Goal: Find specific page/section

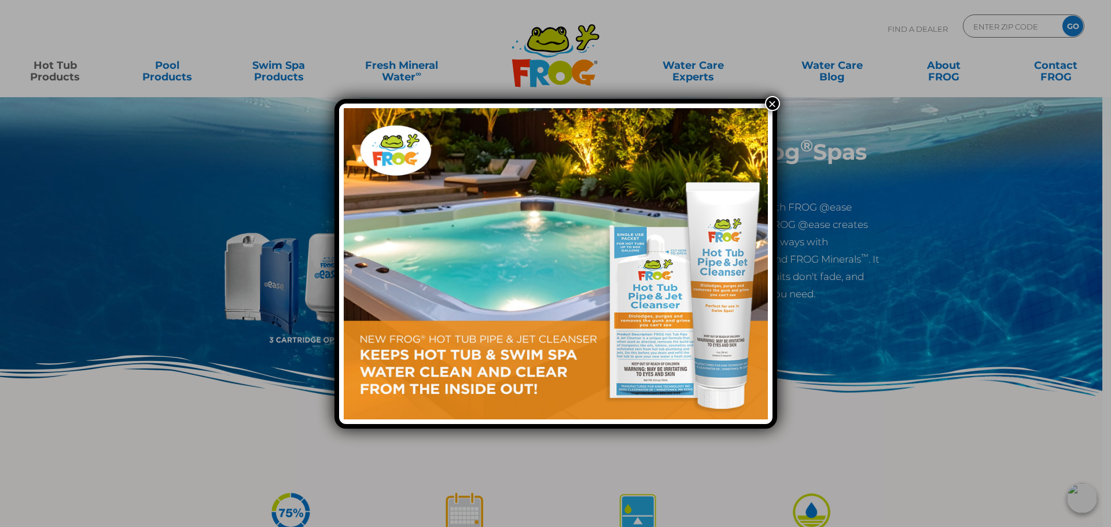
click at [767, 100] on button "×" at bounding box center [772, 103] width 15 height 15
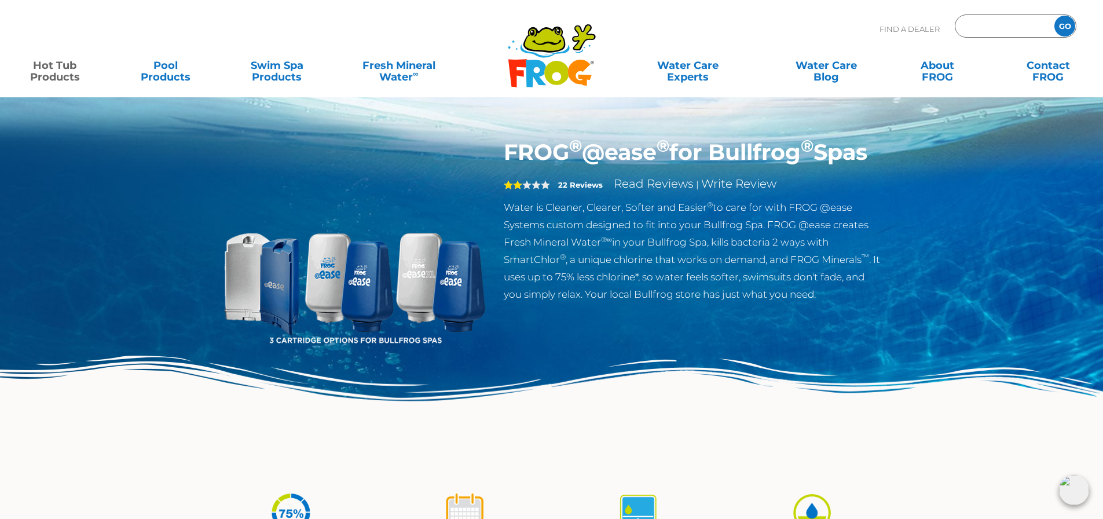
click at [1009, 26] on input "Zip Code Form" at bounding box center [1003, 26] width 78 height 17
type input "14217"
click at [1068, 24] on input "GO" at bounding box center [1064, 26] width 21 height 21
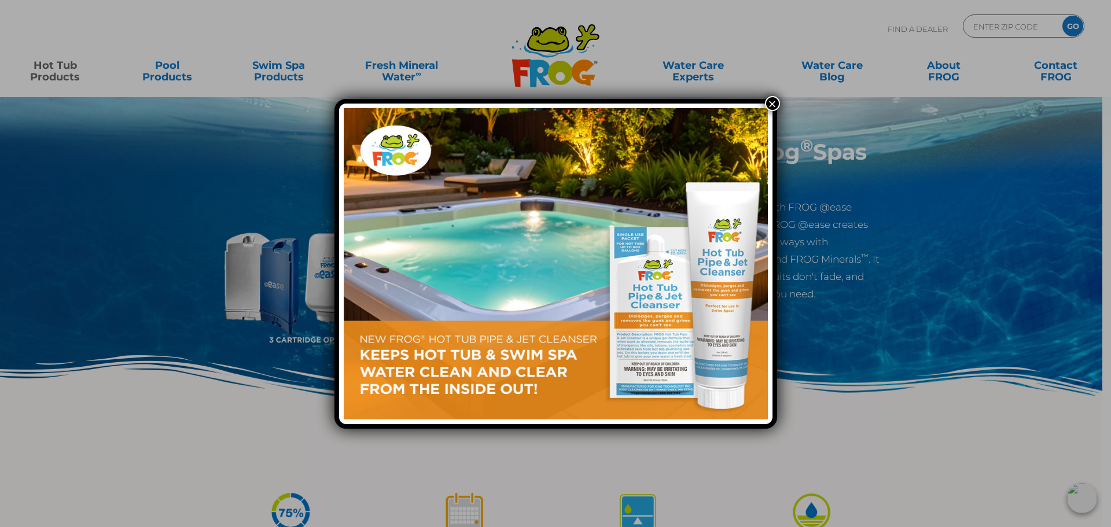
click at [774, 101] on button "×" at bounding box center [772, 103] width 15 height 15
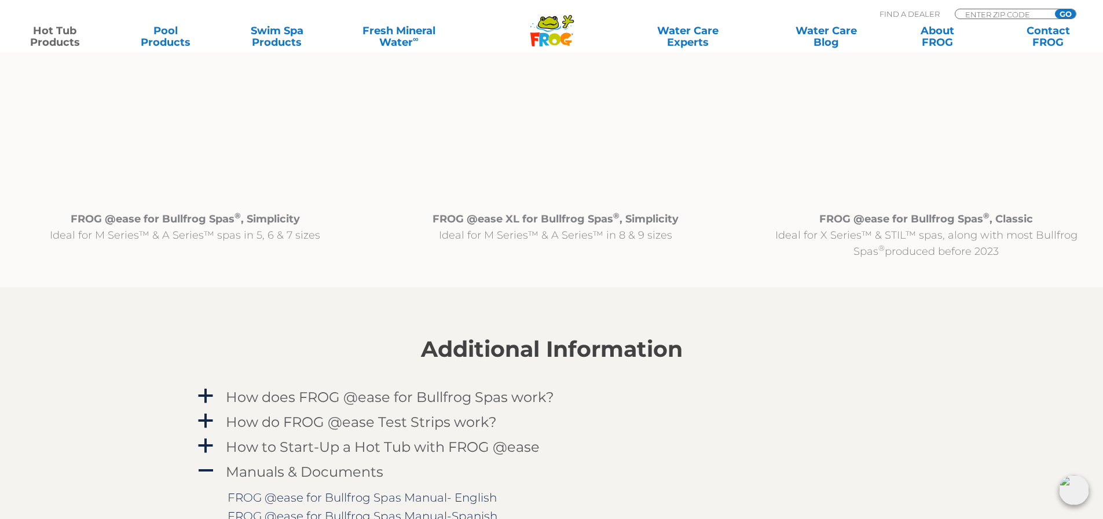
scroll to position [1331, 0]
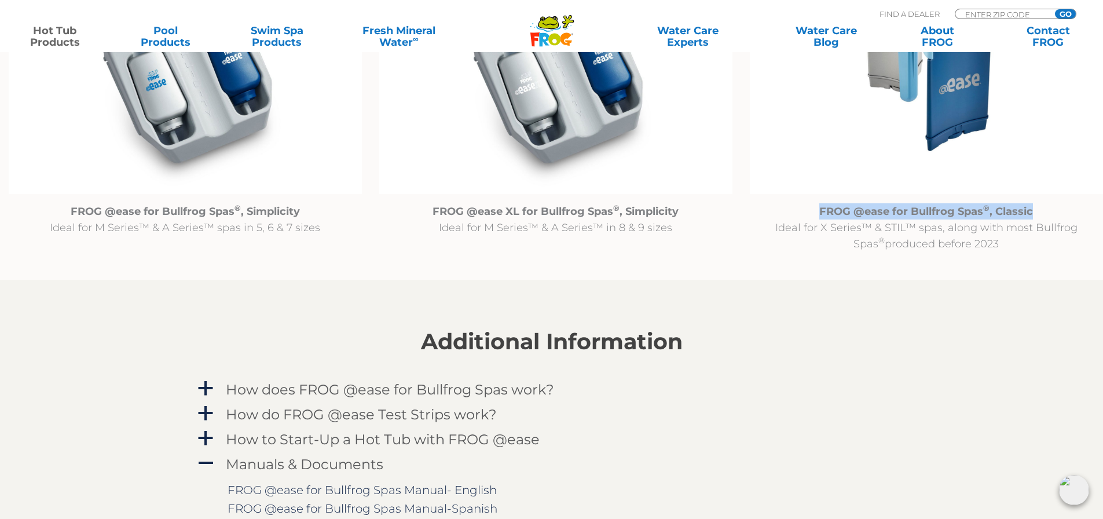
drag, startPoint x: 821, startPoint y: 211, endPoint x: 1038, endPoint y: 215, distance: 216.5
click at [1038, 215] on p "FROG @ease for Bullfrog Spas ® , Classic Ideal for X Series™ & STIL™ spas, alon…" at bounding box center [925, 227] width 353 height 49
copy strong "FROG @ease for Bullfrog Spas ® , Classic"
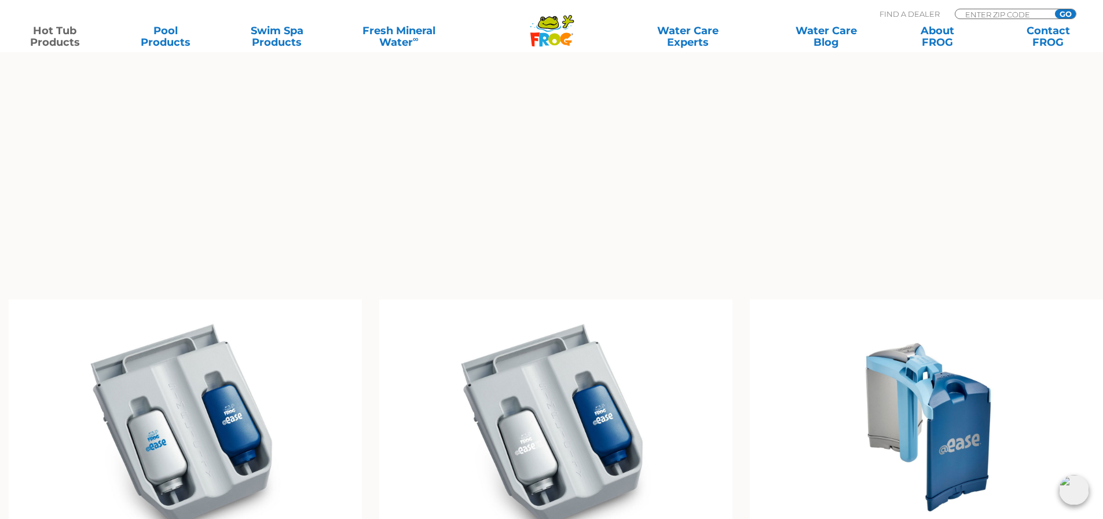
scroll to position [926, 0]
